Goal: Navigation & Orientation: Find specific page/section

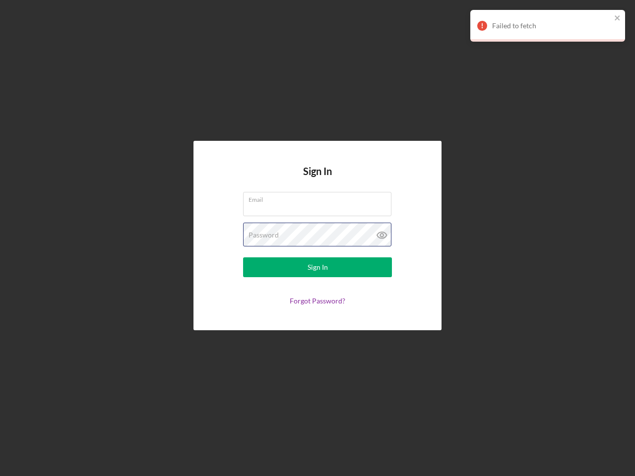
click at [318, 238] on div "Password" at bounding box center [317, 235] width 149 height 25
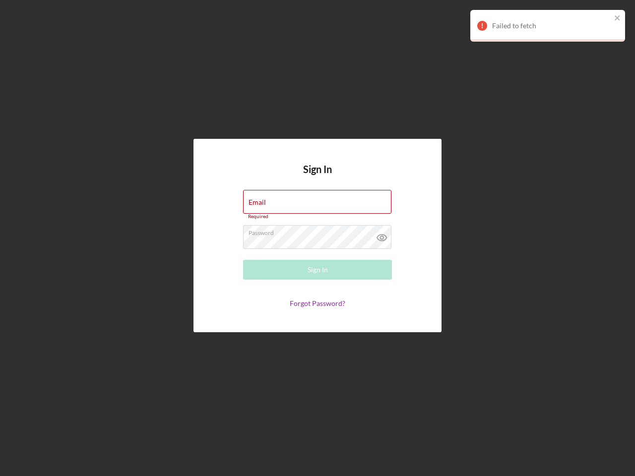
click at [382, 235] on icon at bounding box center [382, 237] width 25 height 25
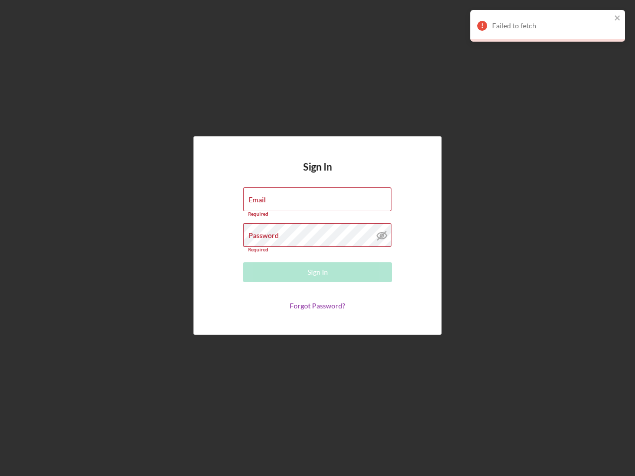
click at [548, 26] on div "Failed to fetch" at bounding box center [551, 26] width 119 height 8
